Goal: Task Accomplishment & Management: Manage account settings

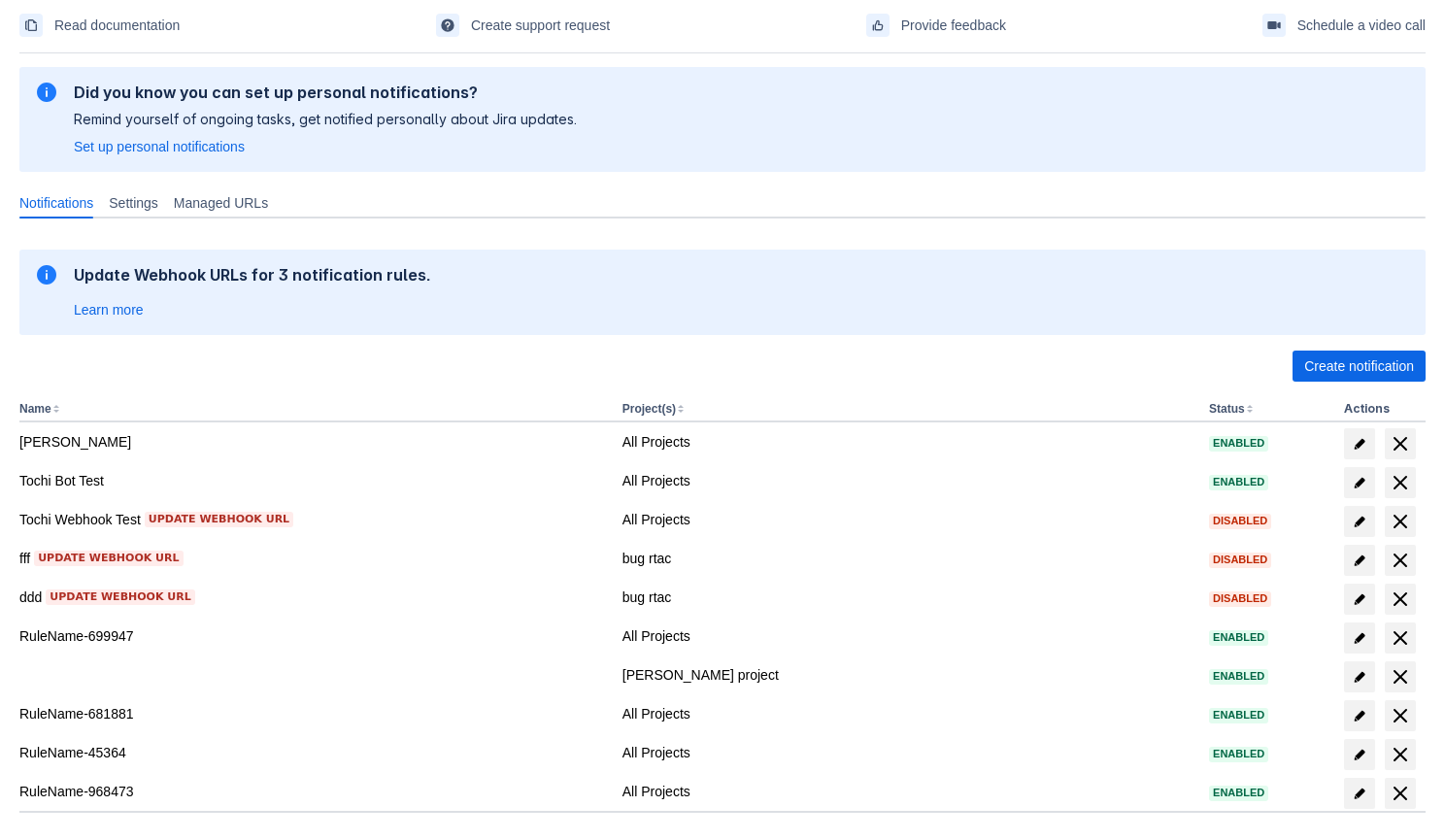
scroll to position [212, 0]
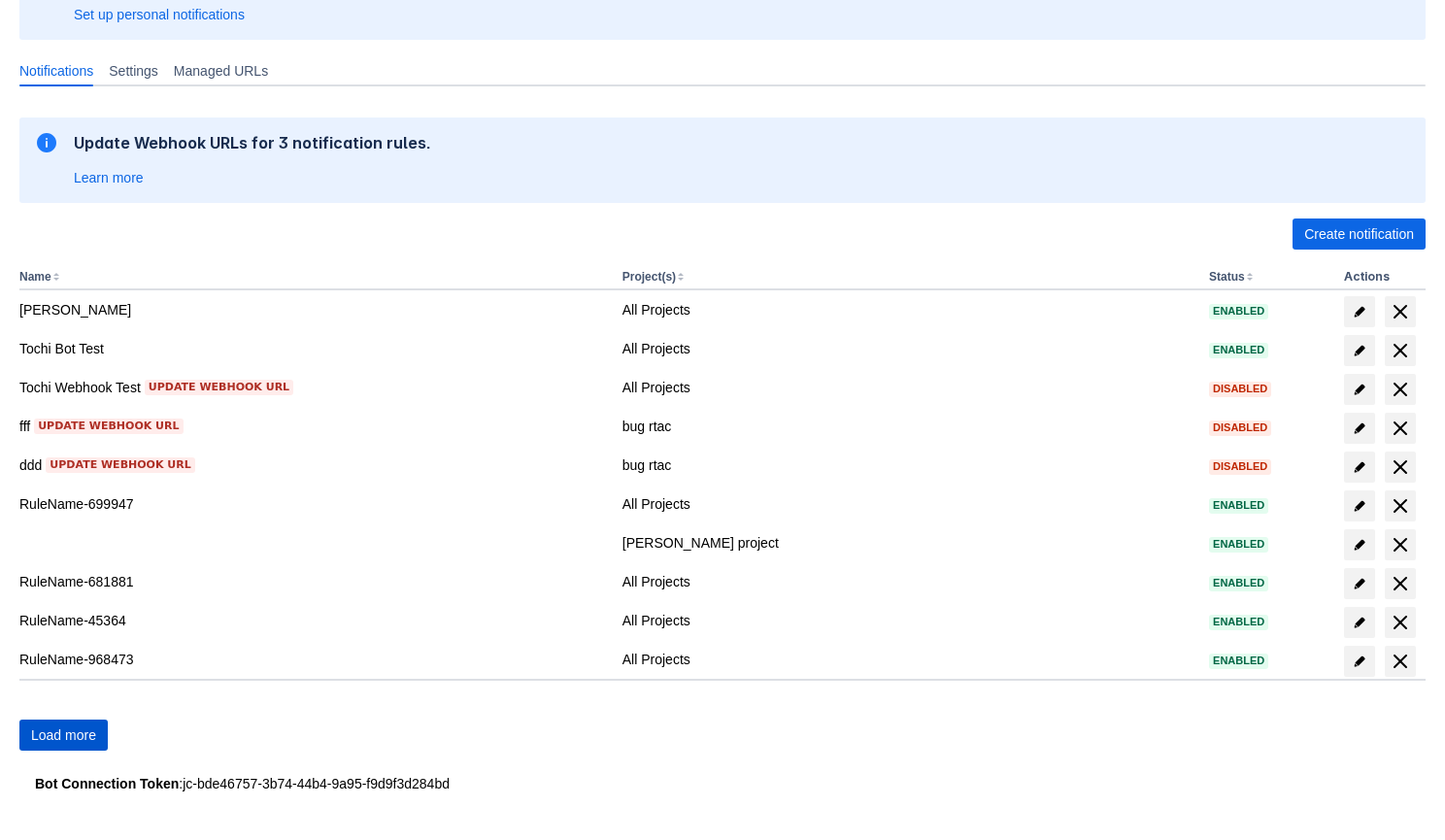
click at [88, 731] on span "Load more" at bounding box center [63, 734] width 65 height 31
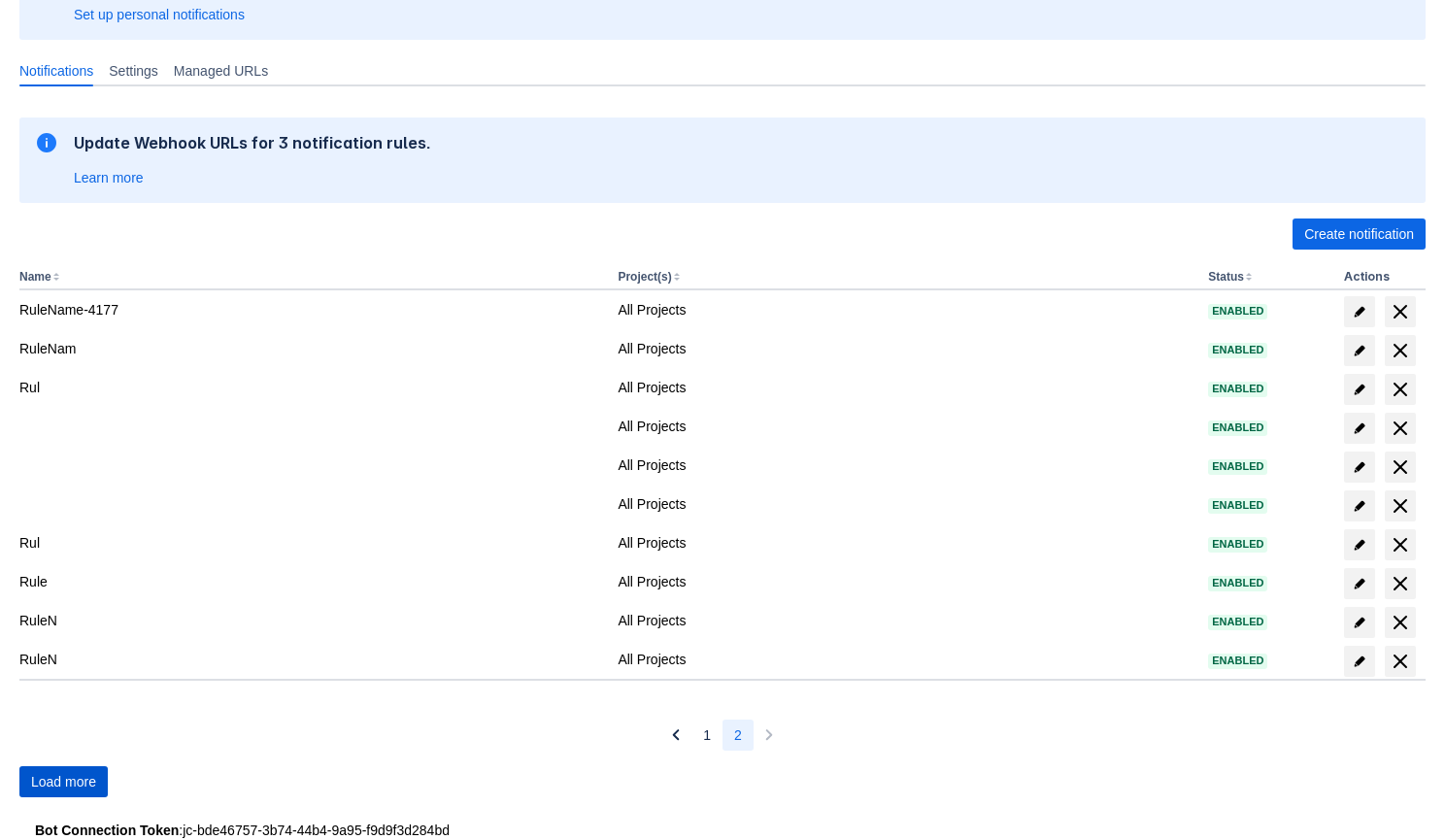
click at [88, 731] on div "1 2" at bounding box center [722, 734] width 1406 height 31
click at [68, 772] on span "Load more" at bounding box center [63, 781] width 65 height 31
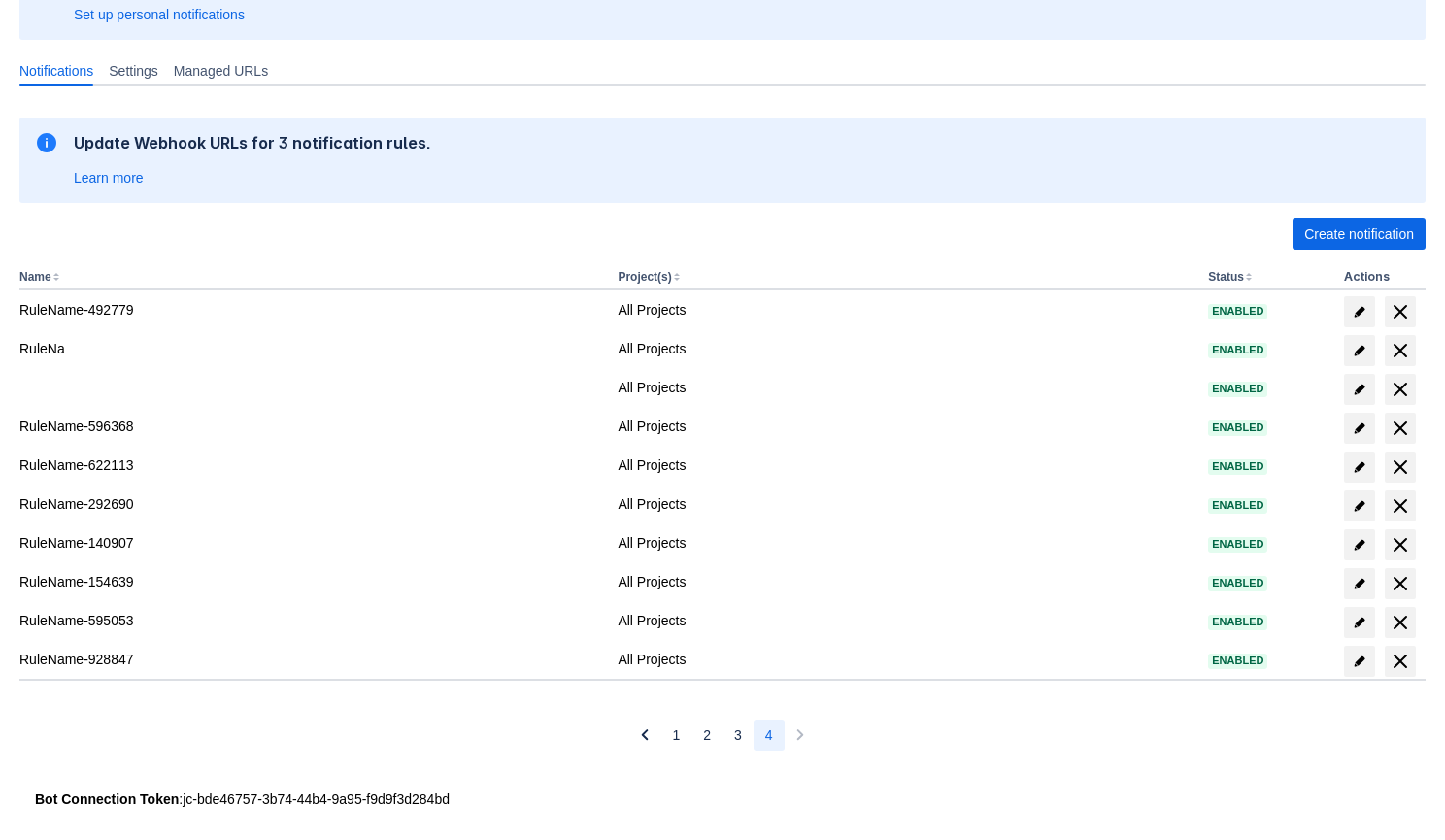
click at [68, 772] on div "Update Webhook URLs for 3 notification rules. Learn more Create notification Na…" at bounding box center [722, 441] width 1406 height 679
click at [1345, 232] on span "Create notification" at bounding box center [1359, 233] width 110 height 31
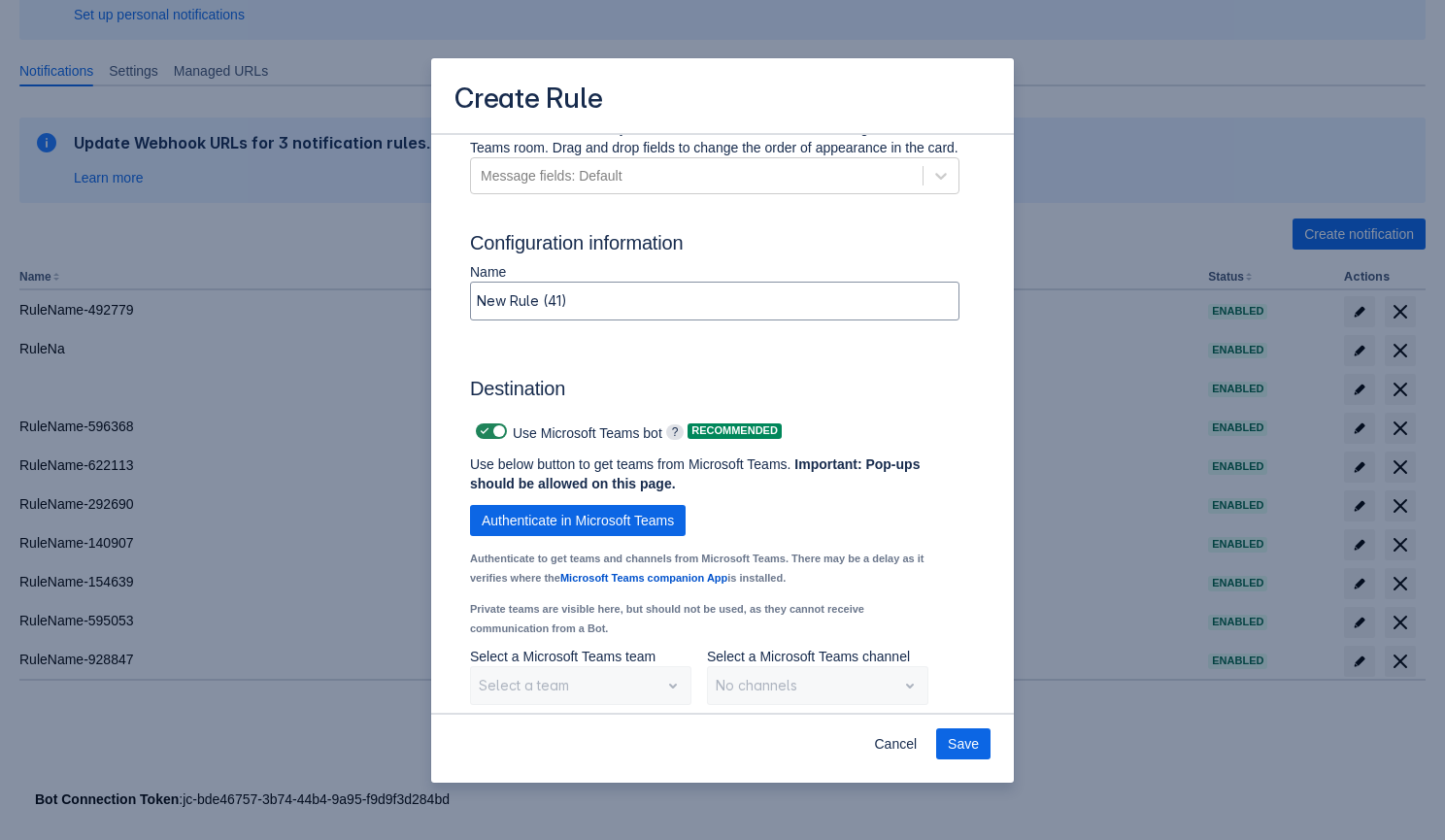
scroll to position [1372, 0]
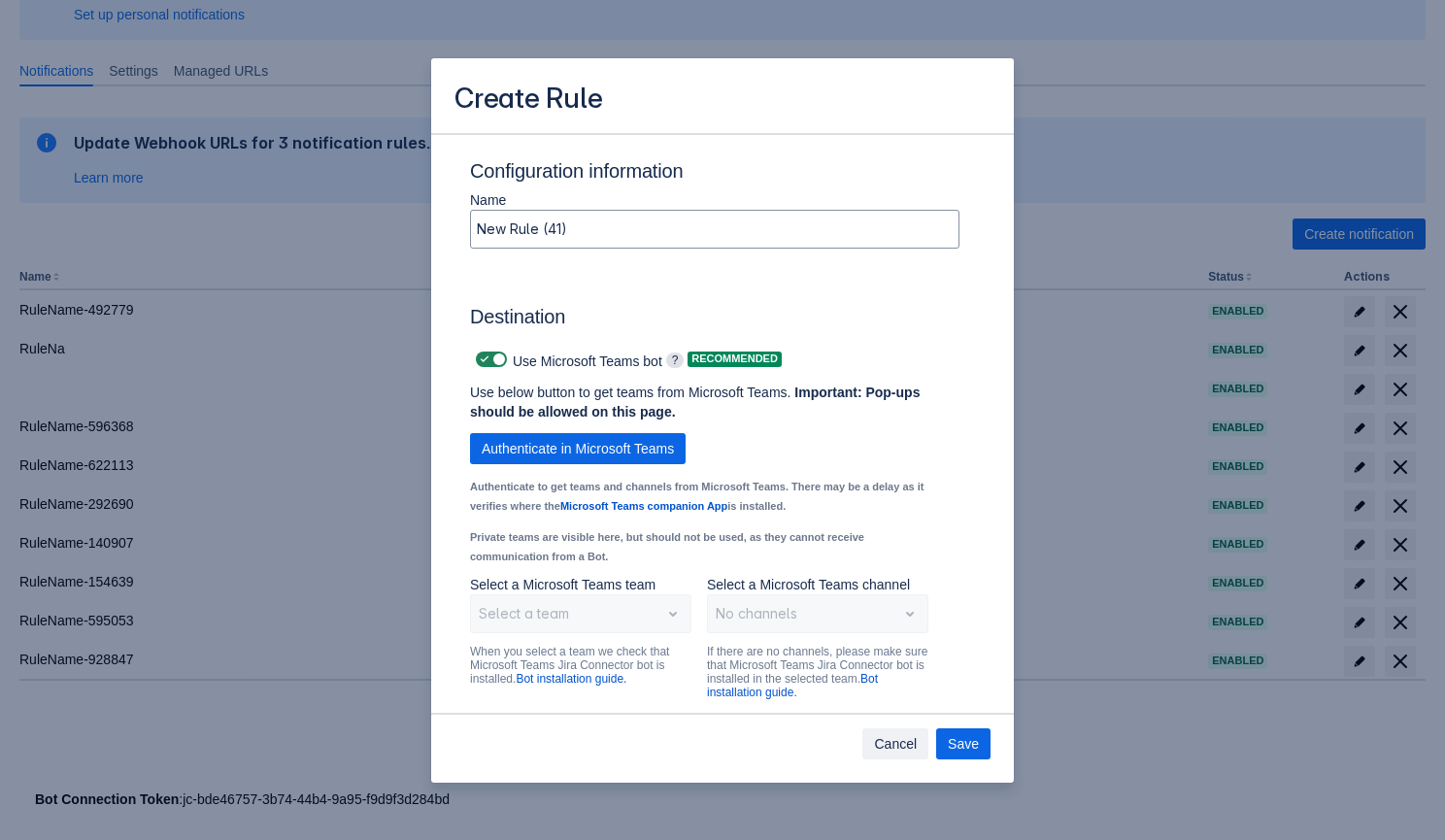
click at [903, 744] on span "Cancel" at bounding box center [895, 743] width 43 height 31
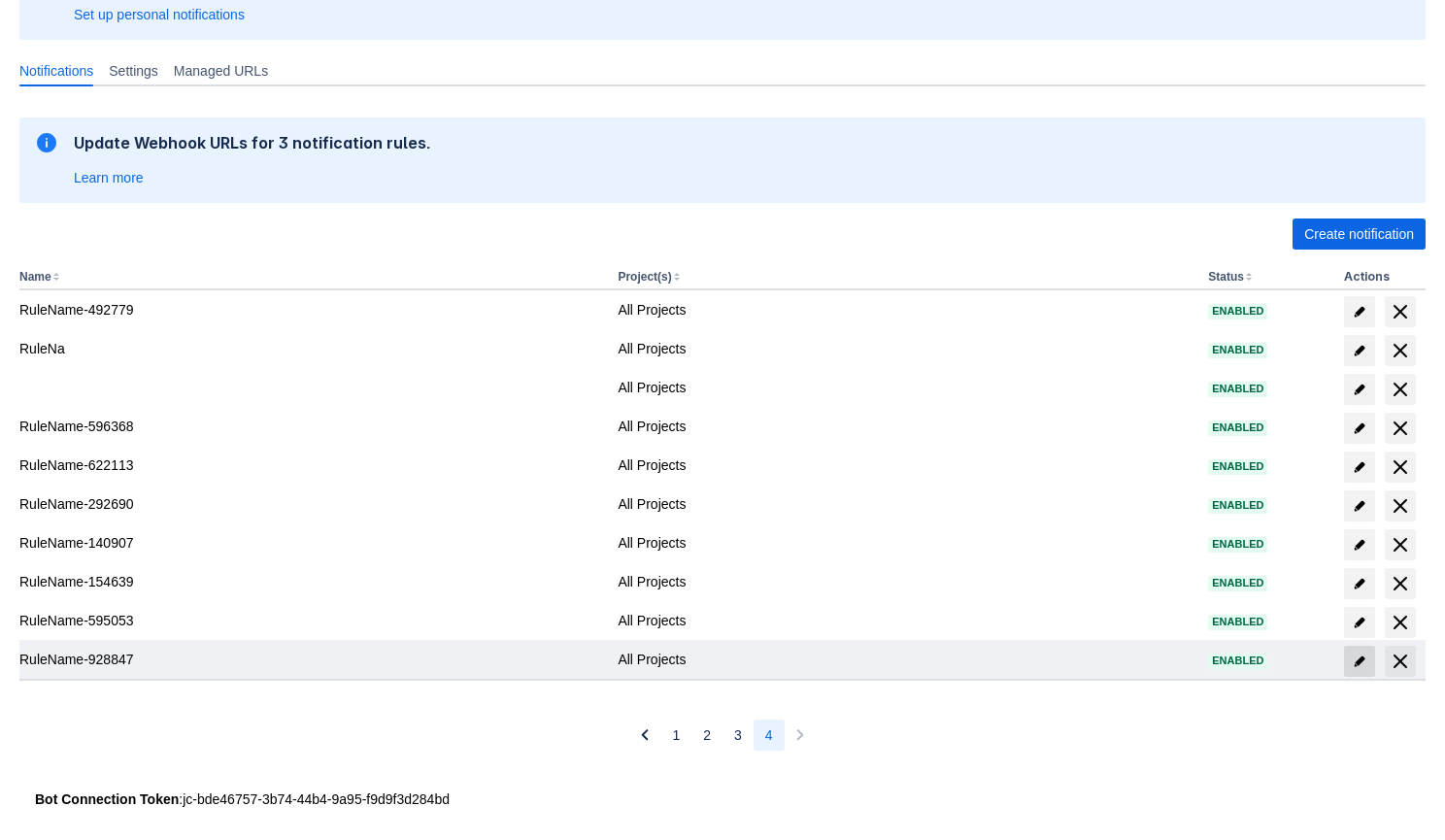
click at [1356, 656] on span "edit" at bounding box center [1360, 661] width 16 height 16
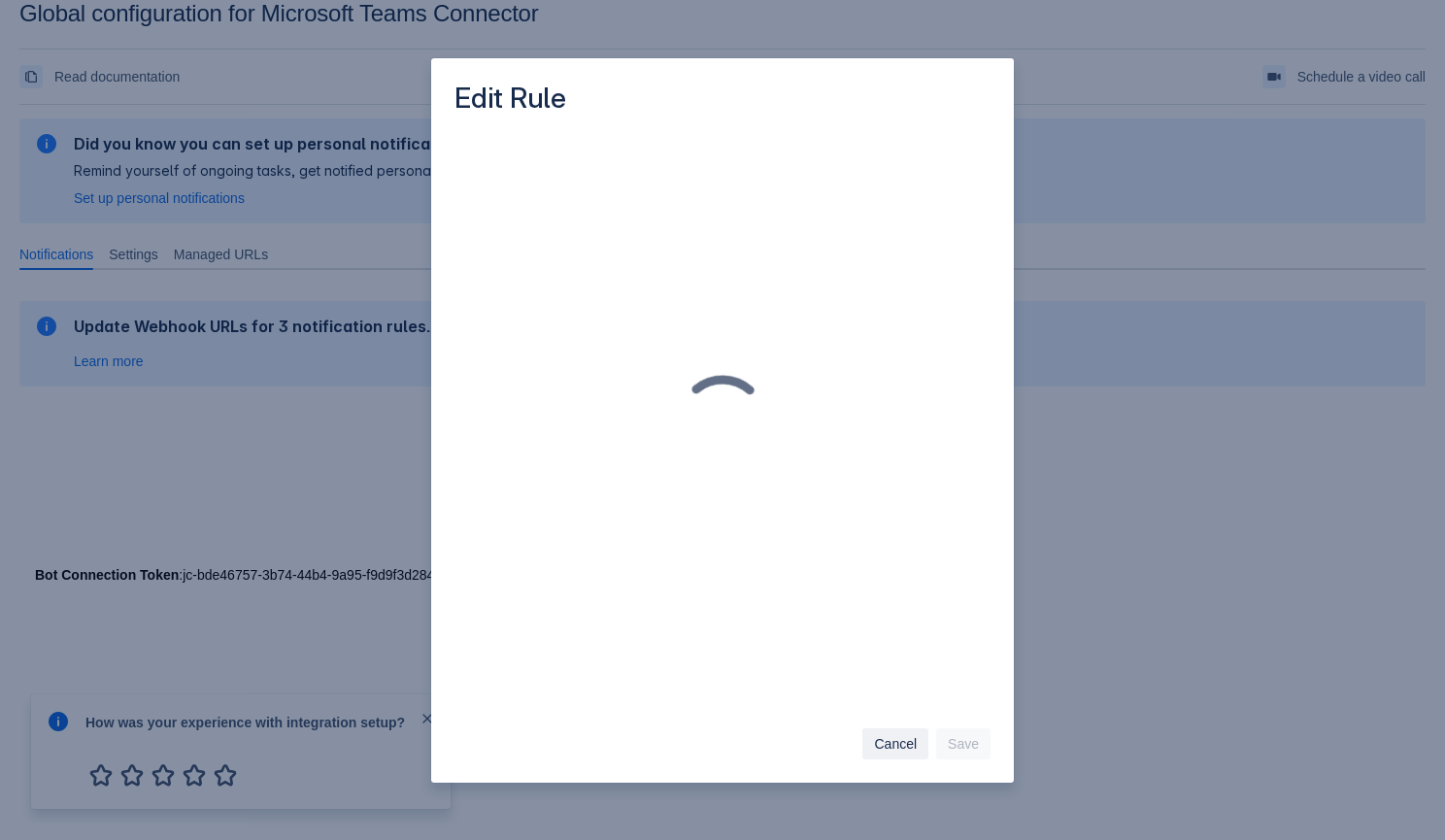
click at [887, 740] on span "Cancel" at bounding box center [895, 743] width 43 height 31
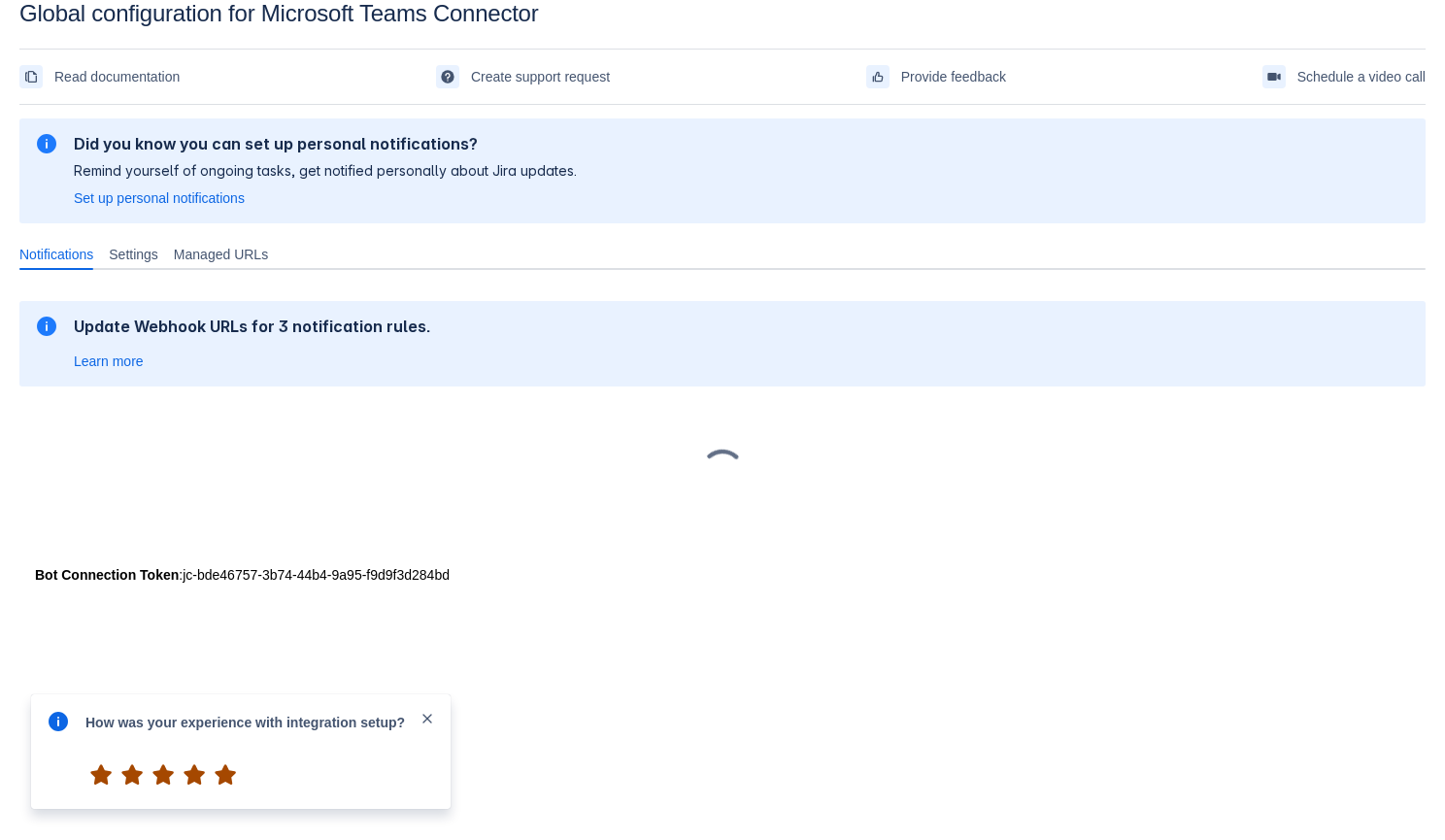
click at [227, 774] on span "5" at bounding box center [225, 774] width 31 height 31
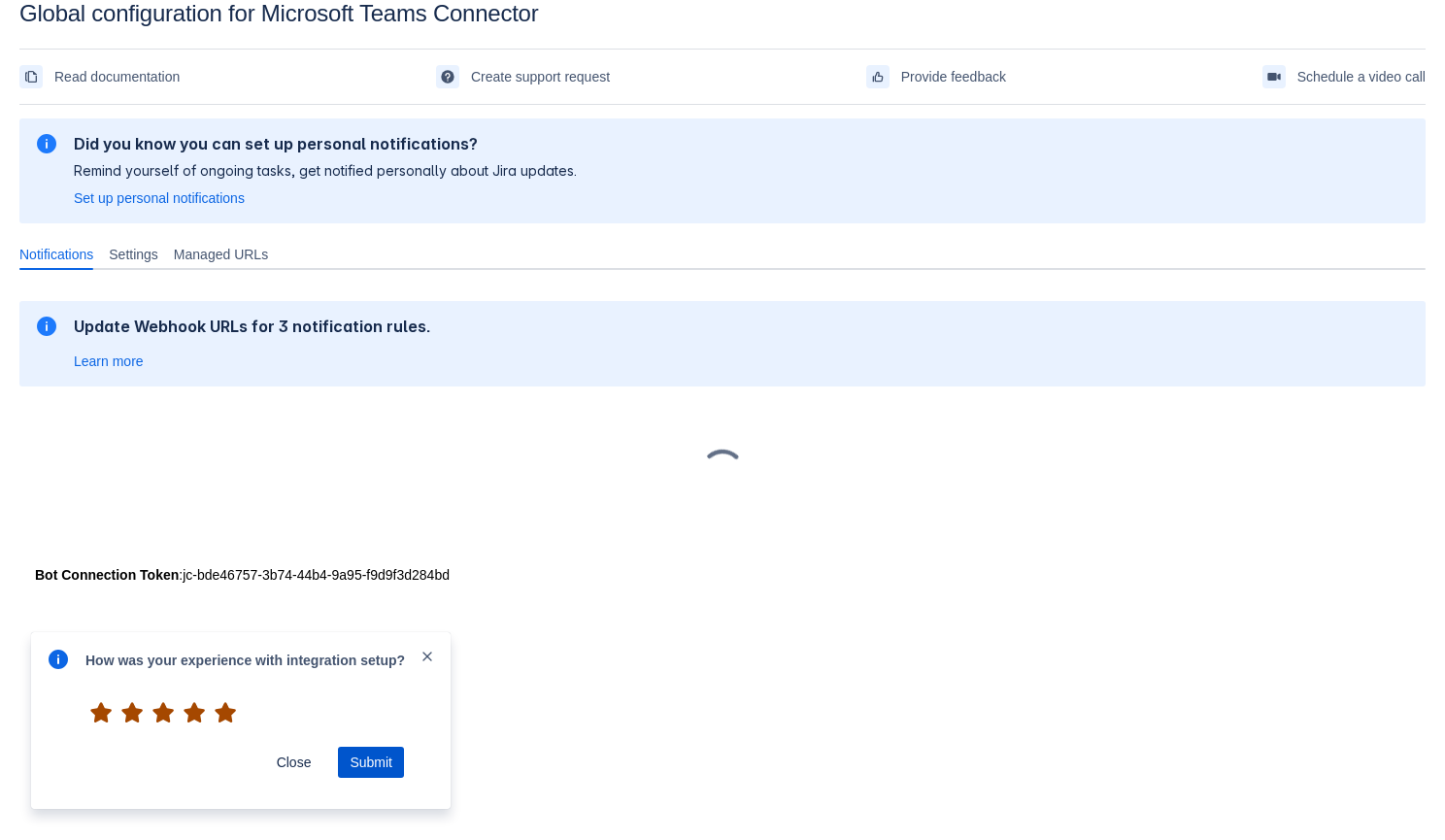
click at [351, 754] on span "Submit" at bounding box center [370, 762] width 43 height 31
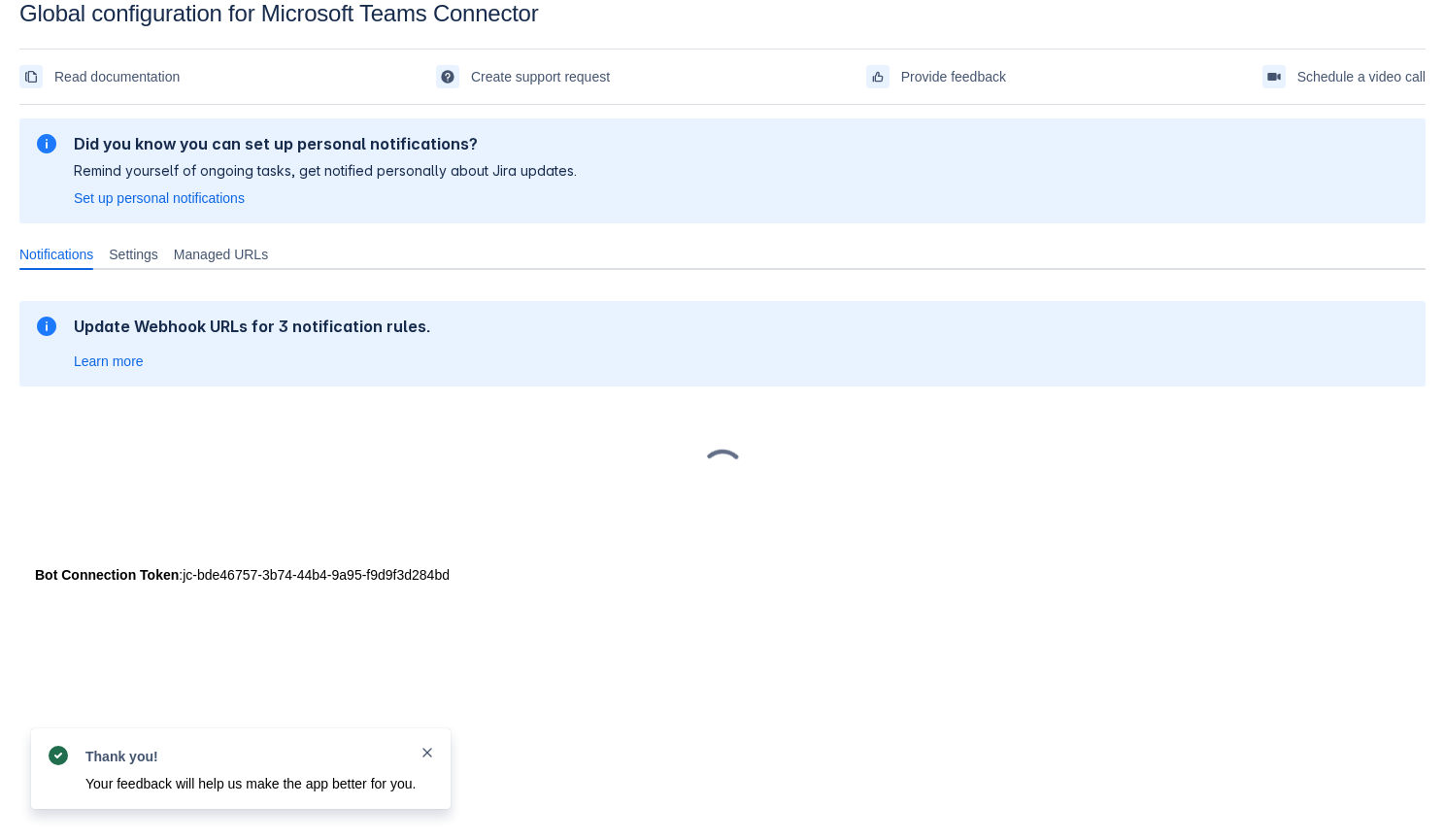
click at [433, 752] on span "close" at bounding box center [427, 753] width 16 height 16
